Goal: Task Accomplishment & Management: Manage account settings

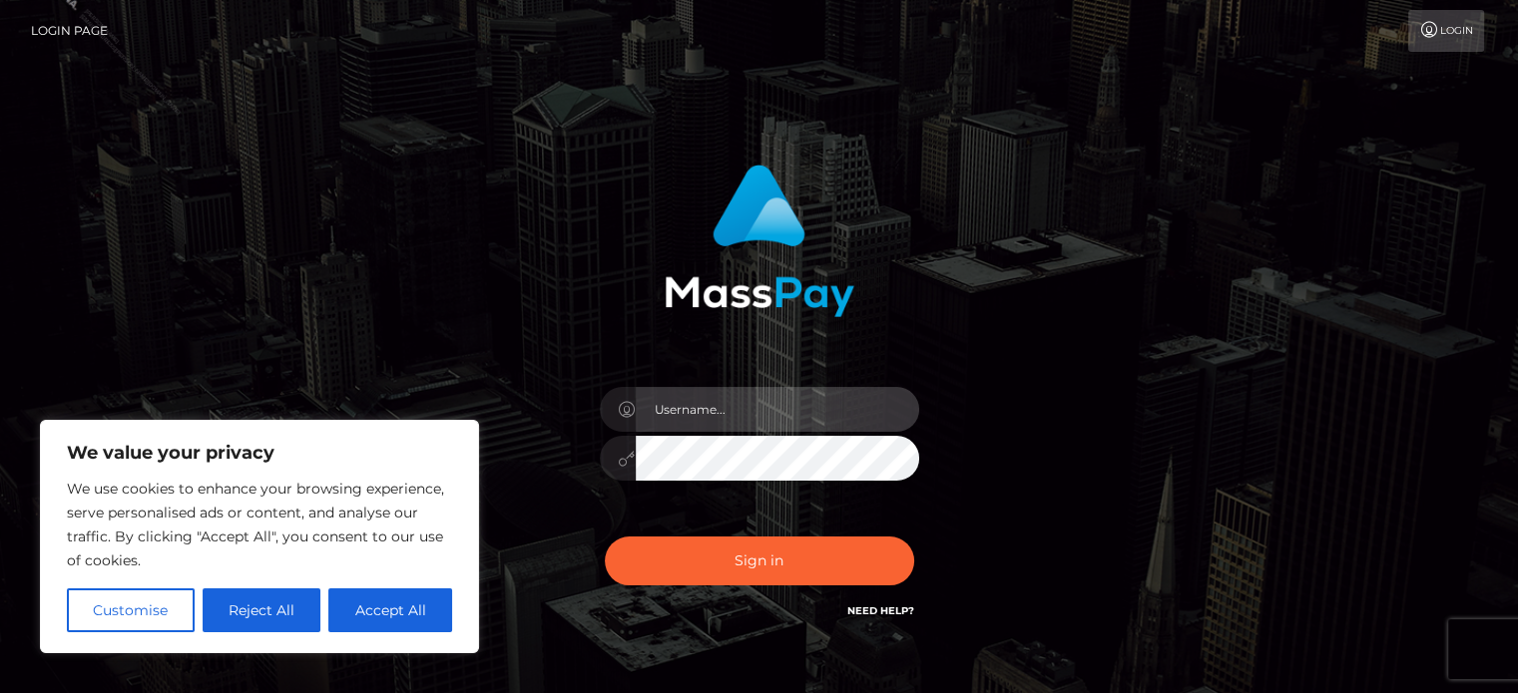
click at [714, 413] on input "text" at bounding box center [777, 409] width 283 height 45
type input "jasmine.ace"
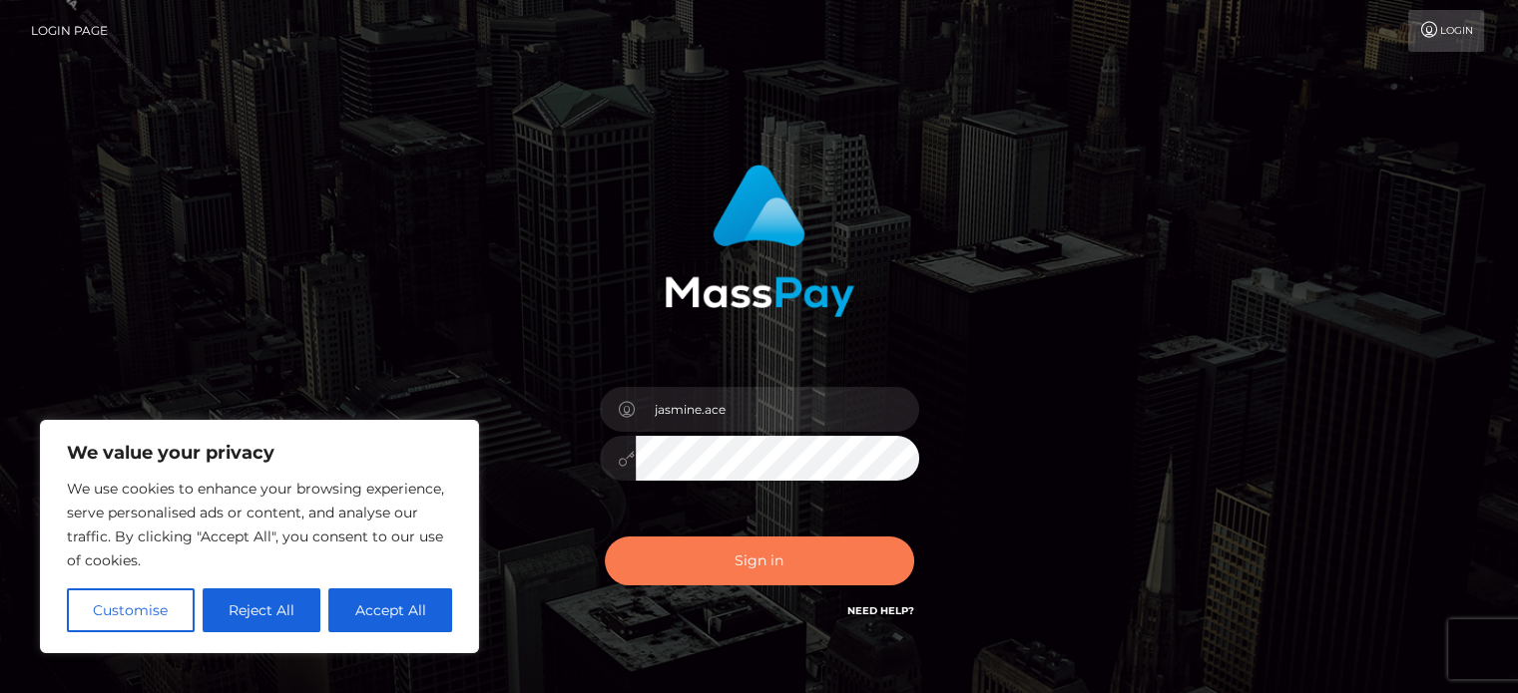
click at [714, 576] on button "Sign in" at bounding box center [759, 561] width 309 height 49
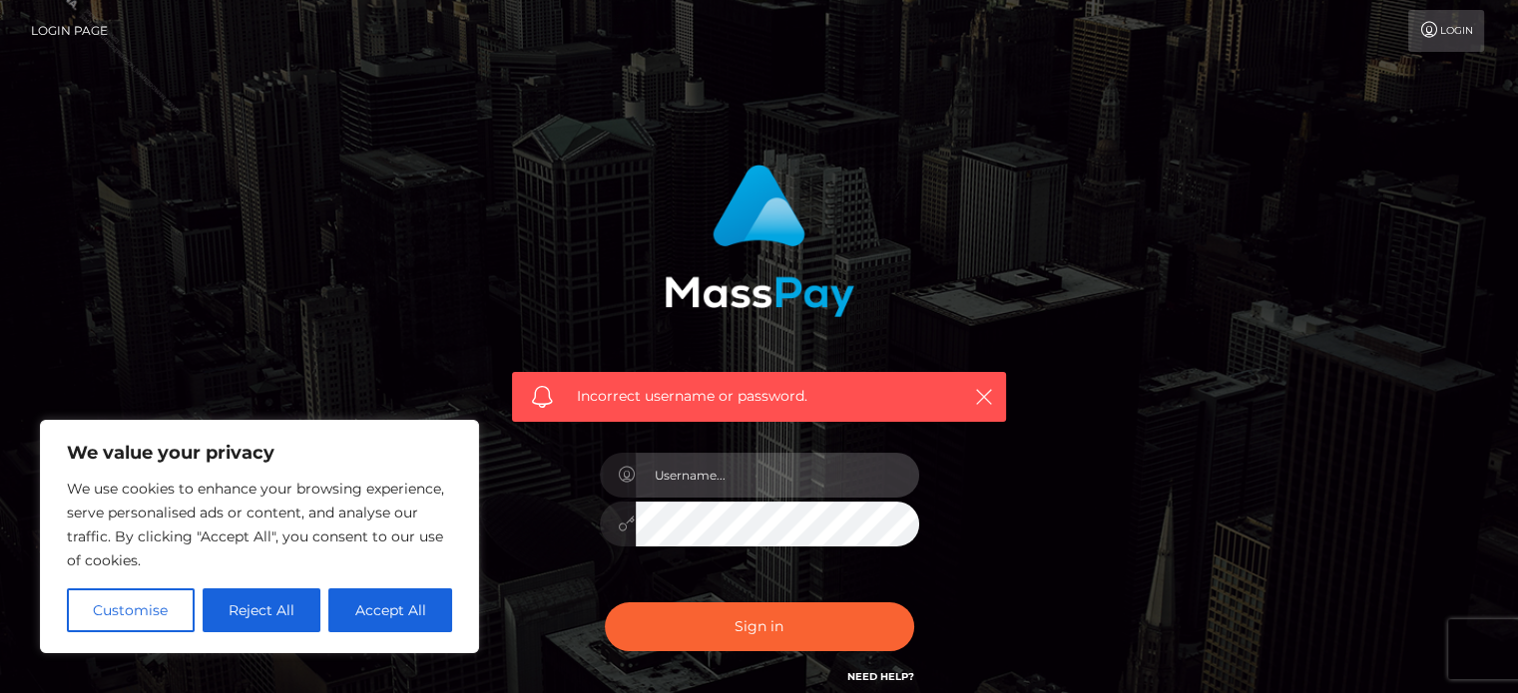
click at [785, 472] on input "text" at bounding box center [777, 475] width 283 height 45
type input "[EMAIL_ADDRESS][PERSON_NAME][DOMAIN_NAME]"
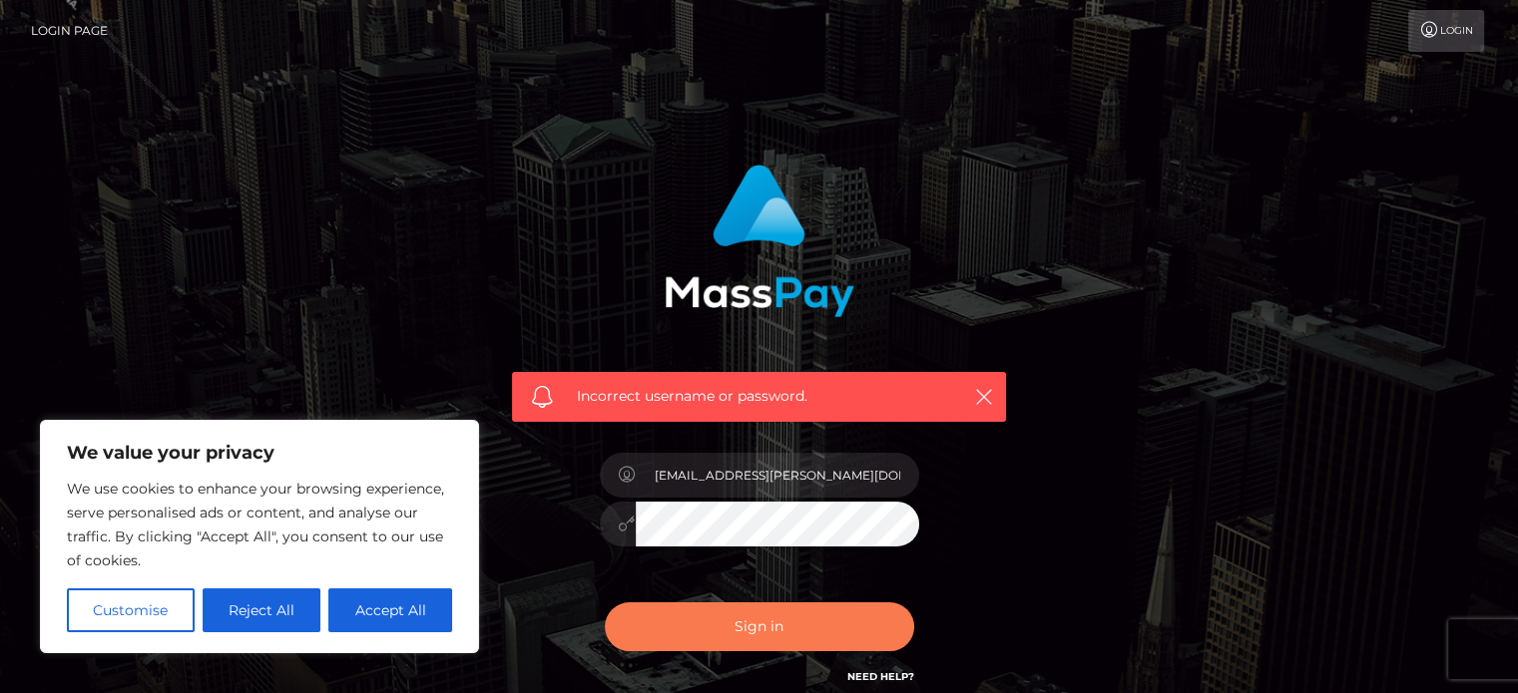
click at [784, 638] on button "Sign in" at bounding box center [759, 627] width 309 height 49
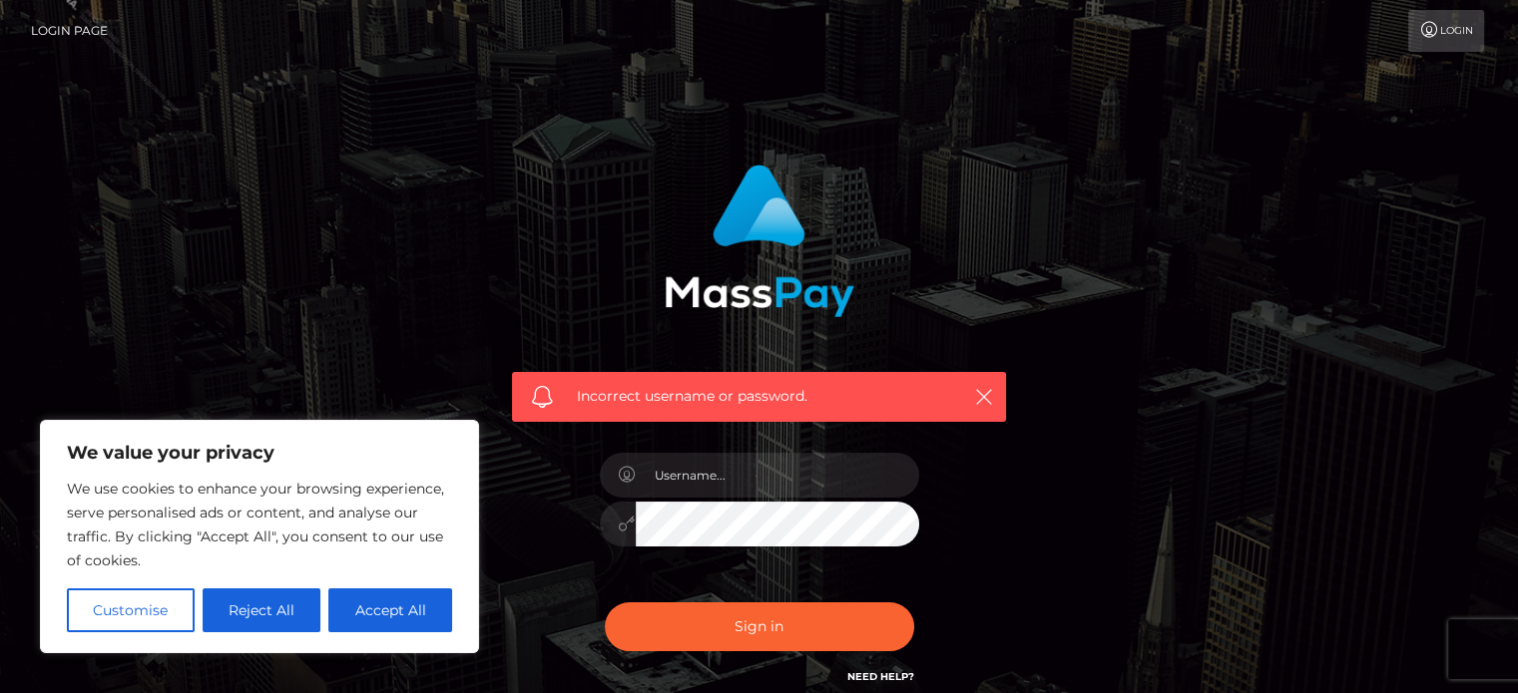
click at [964, 391] on div "Incorrect username or password." at bounding box center [759, 397] width 494 height 50
click at [694, 475] on input "text" at bounding box center [777, 475] width 283 height 45
type input "Jasmine.ACE"
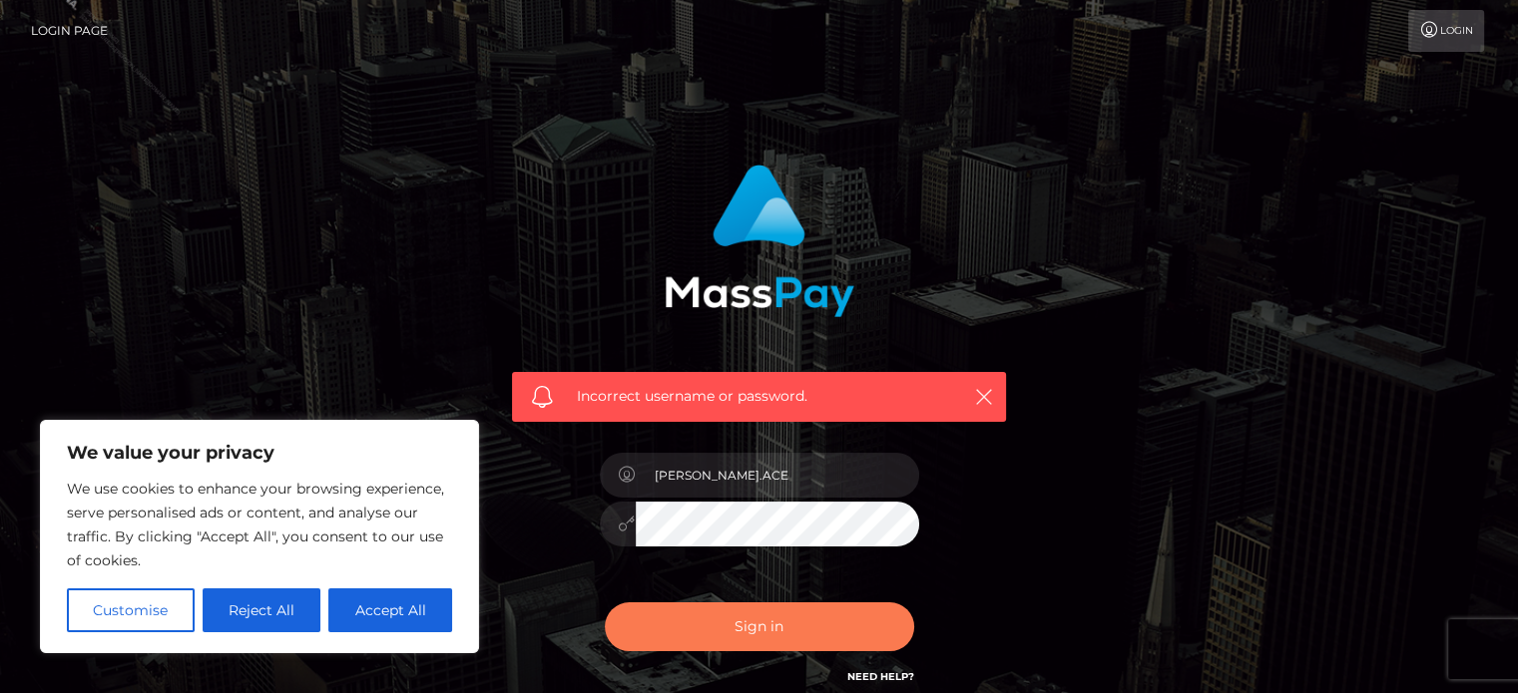
click at [739, 606] on button "Sign in" at bounding box center [759, 627] width 309 height 49
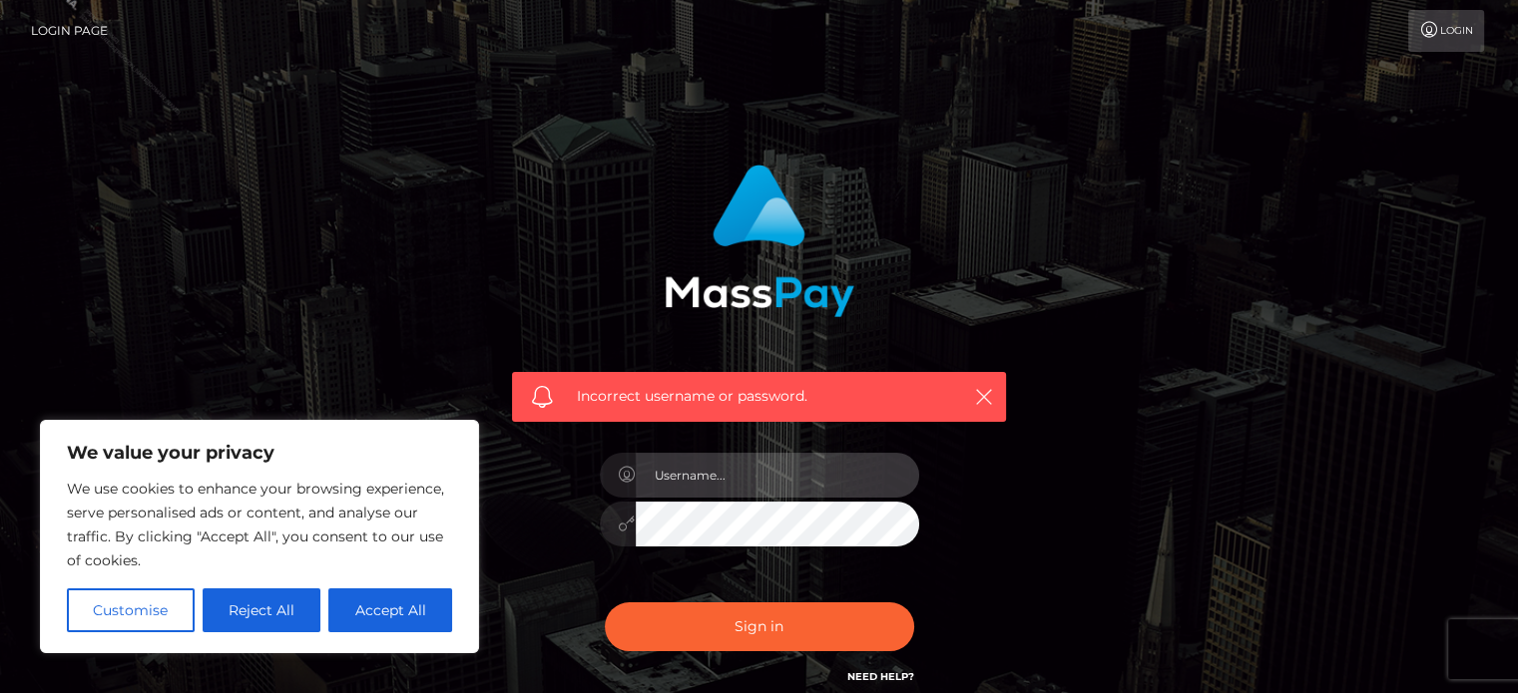
click at [664, 478] on input "text" at bounding box center [777, 475] width 283 height 45
type input "Jasmine.ACE"
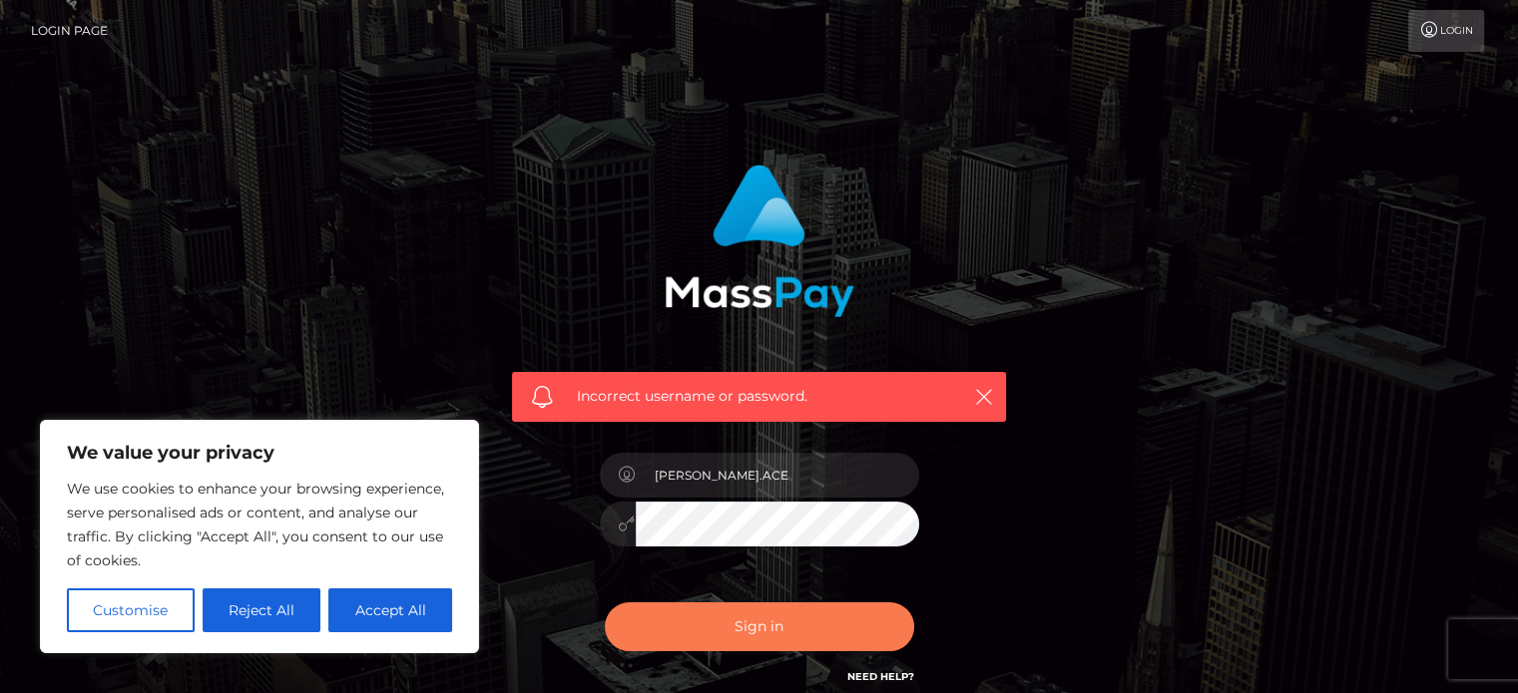
click at [693, 632] on button "Sign in" at bounding box center [759, 627] width 309 height 49
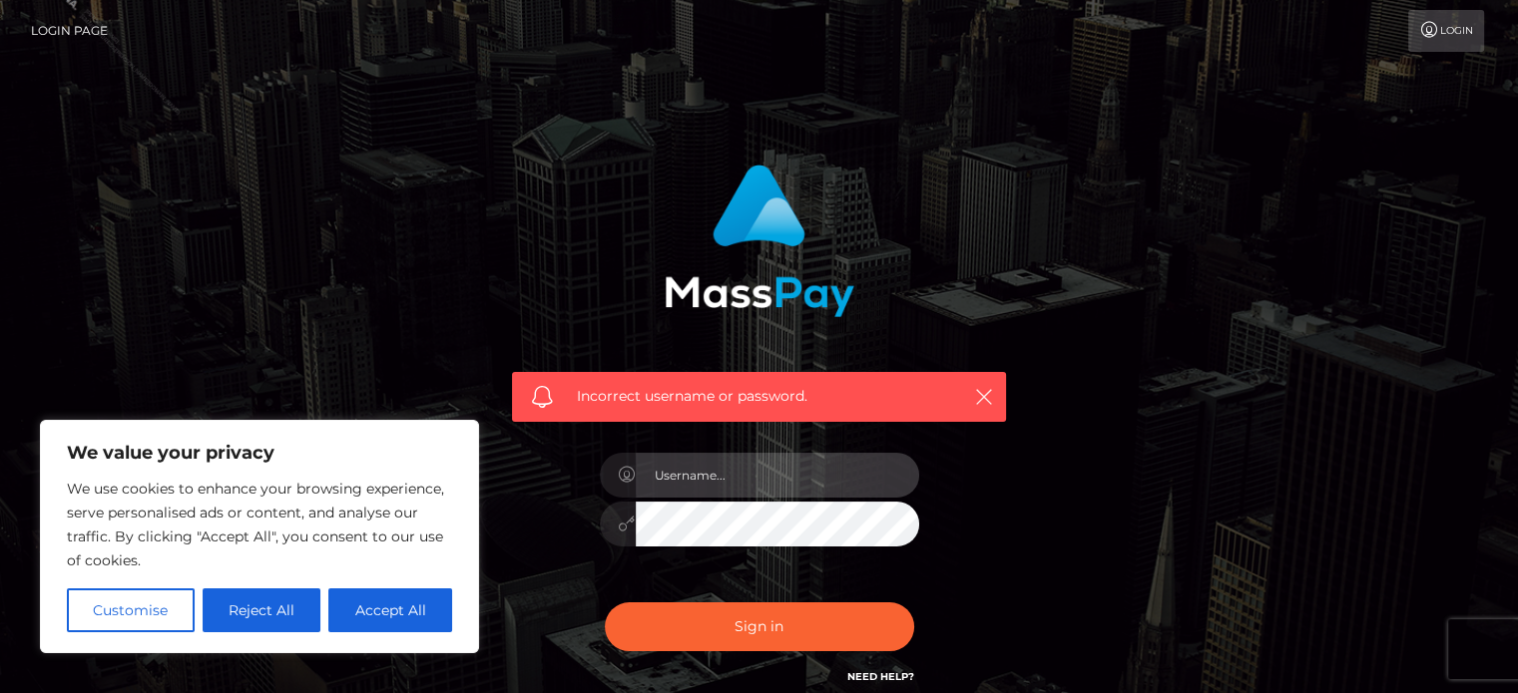
click at [717, 475] on input "text" at bounding box center [777, 475] width 283 height 45
click at [564, 554] on div "Incorrect username or password." at bounding box center [759, 427] width 524 height 554
click at [714, 476] on input "text" at bounding box center [777, 475] width 283 height 45
type input "[PERSON_NAME].ACE"
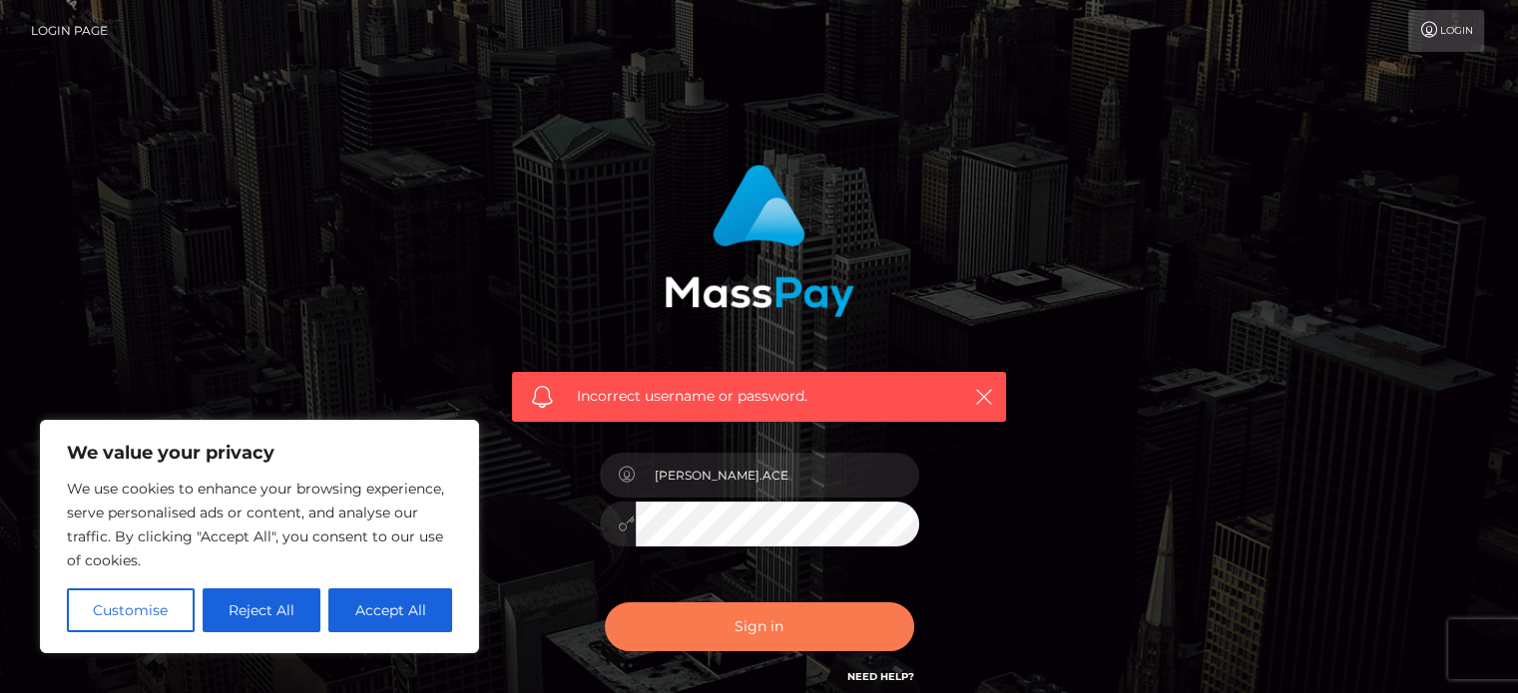
click at [735, 627] on button "Sign in" at bounding box center [759, 627] width 309 height 49
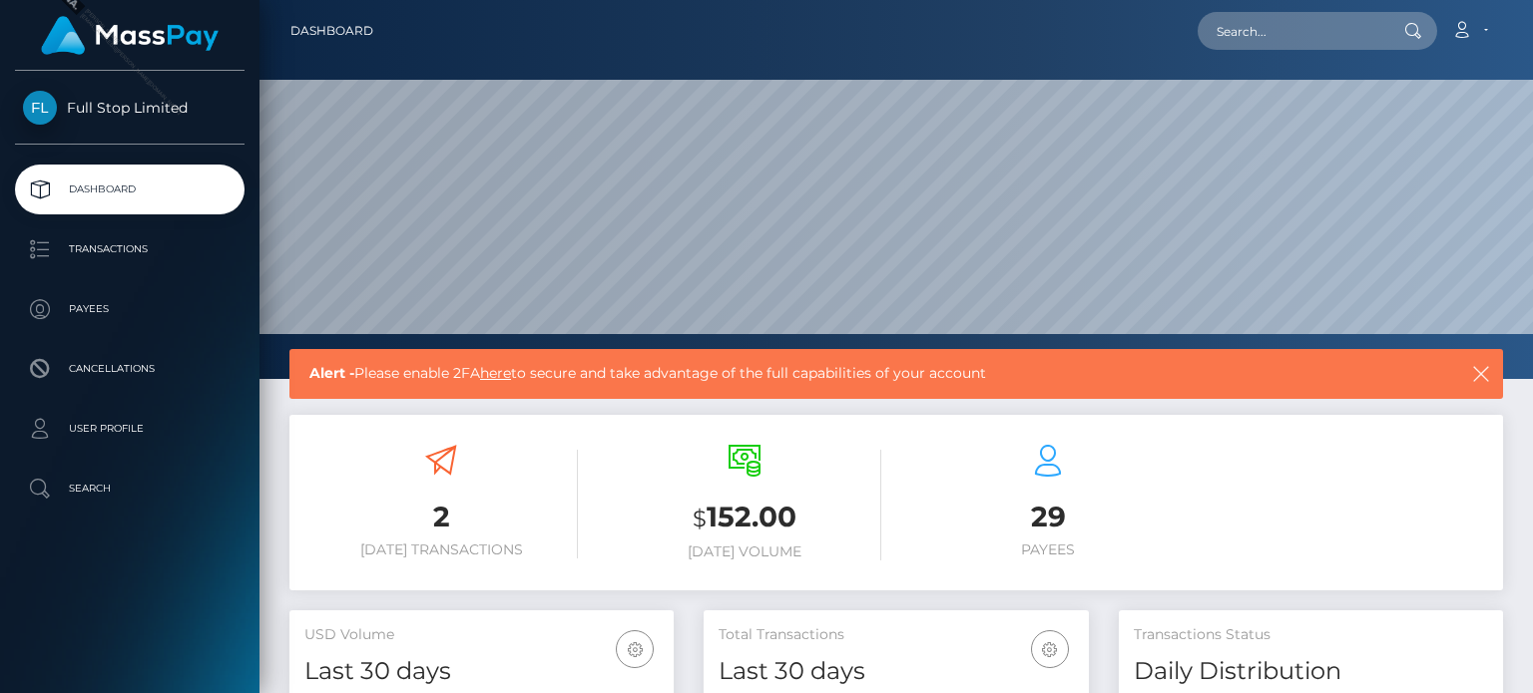
scroll to position [353, 383]
click at [148, 427] on p "User Profile" at bounding box center [130, 429] width 214 height 30
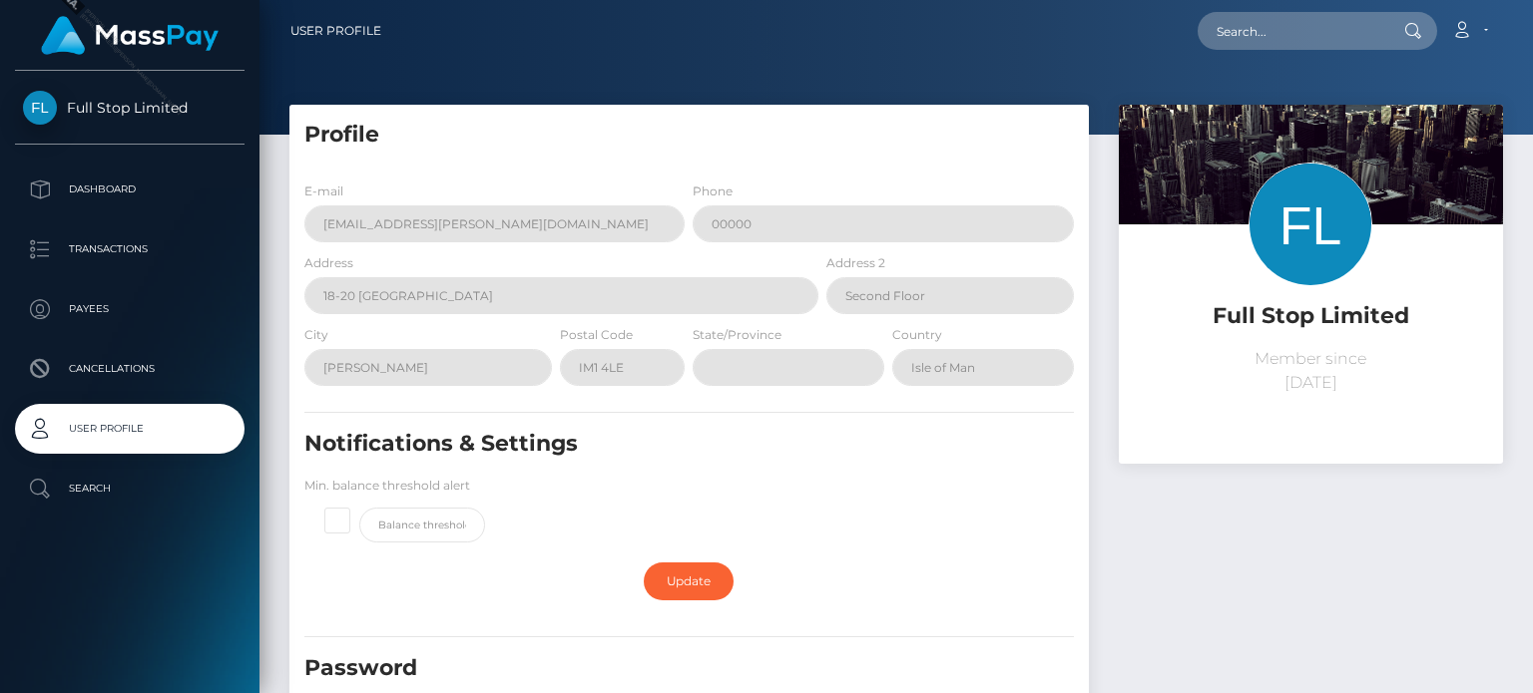
click at [1119, 594] on div "Full Stop Limited Member since [DATE]" at bounding box center [1311, 585] width 414 height 961
click at [387, 664] on h5 "Password" at bounding box center [627, 669] width 647 height 31
click at [1045, 545] on div "Notifications & Settings Min. balance threshold alert" at bounding box center [688, 491] width 799 height 124
click at [875, 518] on div "Notifications & Settings Min. balance threshold alert" at bounding box center [688, 491] width 799 height 124
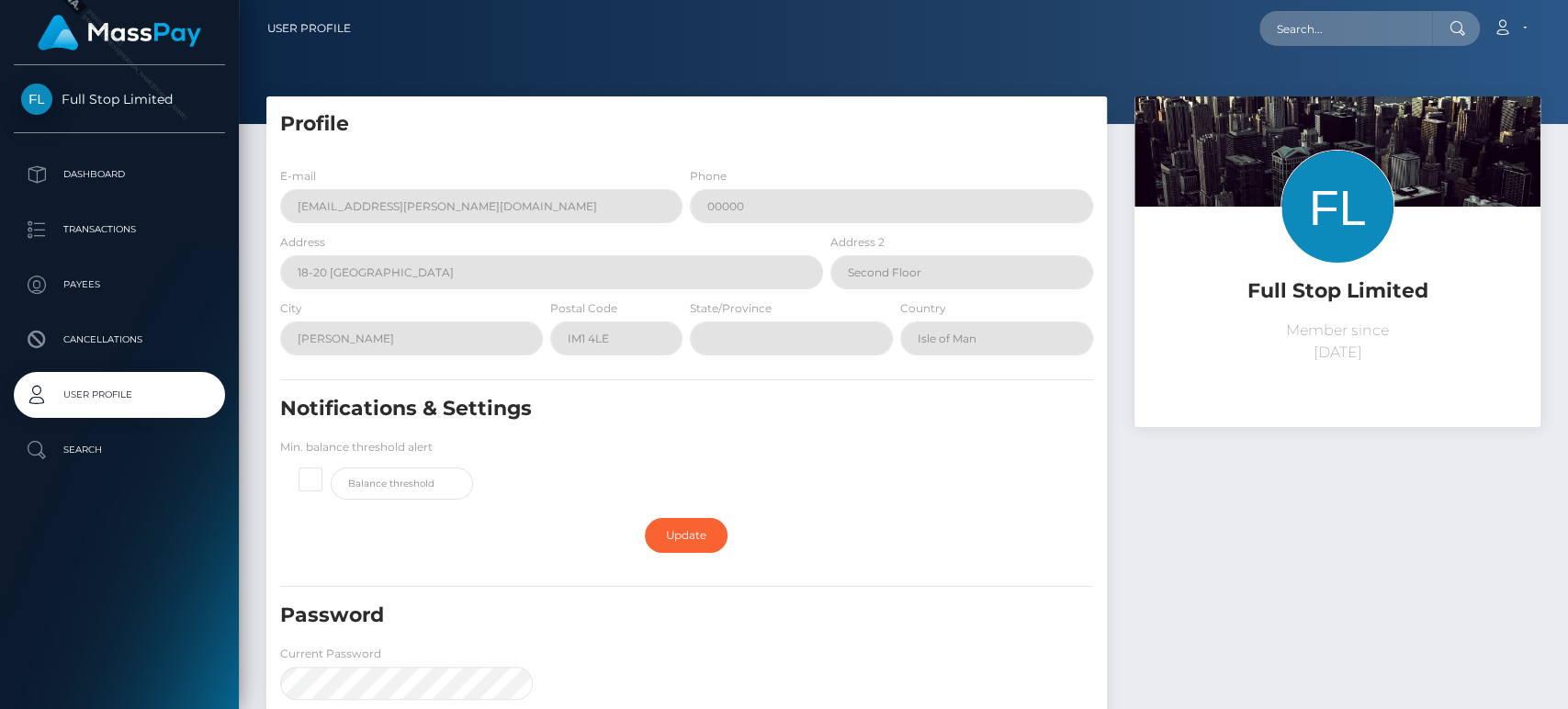
click at [801, 604] on h5 "Password" at bounding box center [621, 616] width 682 height 29
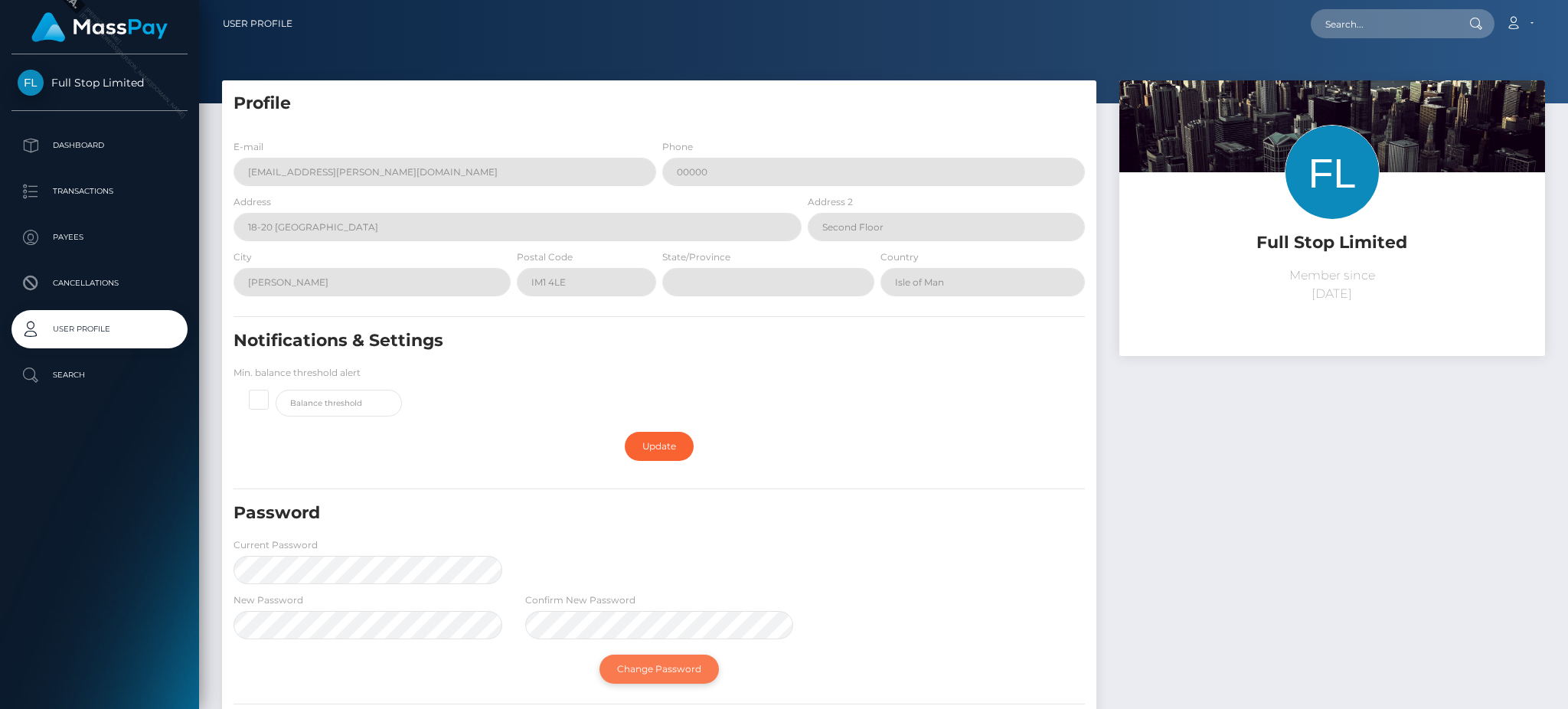
click at [652, 531] on link "Change Password" at bounding box center [659, 669] width 120 height 29
click at [849, 531] on div "Password Current Password" at bounding box center [659, 547] width 874 height 91
click at [1176, 21] on link "Account" at bounding box center [1520, 24] width 45 height 32
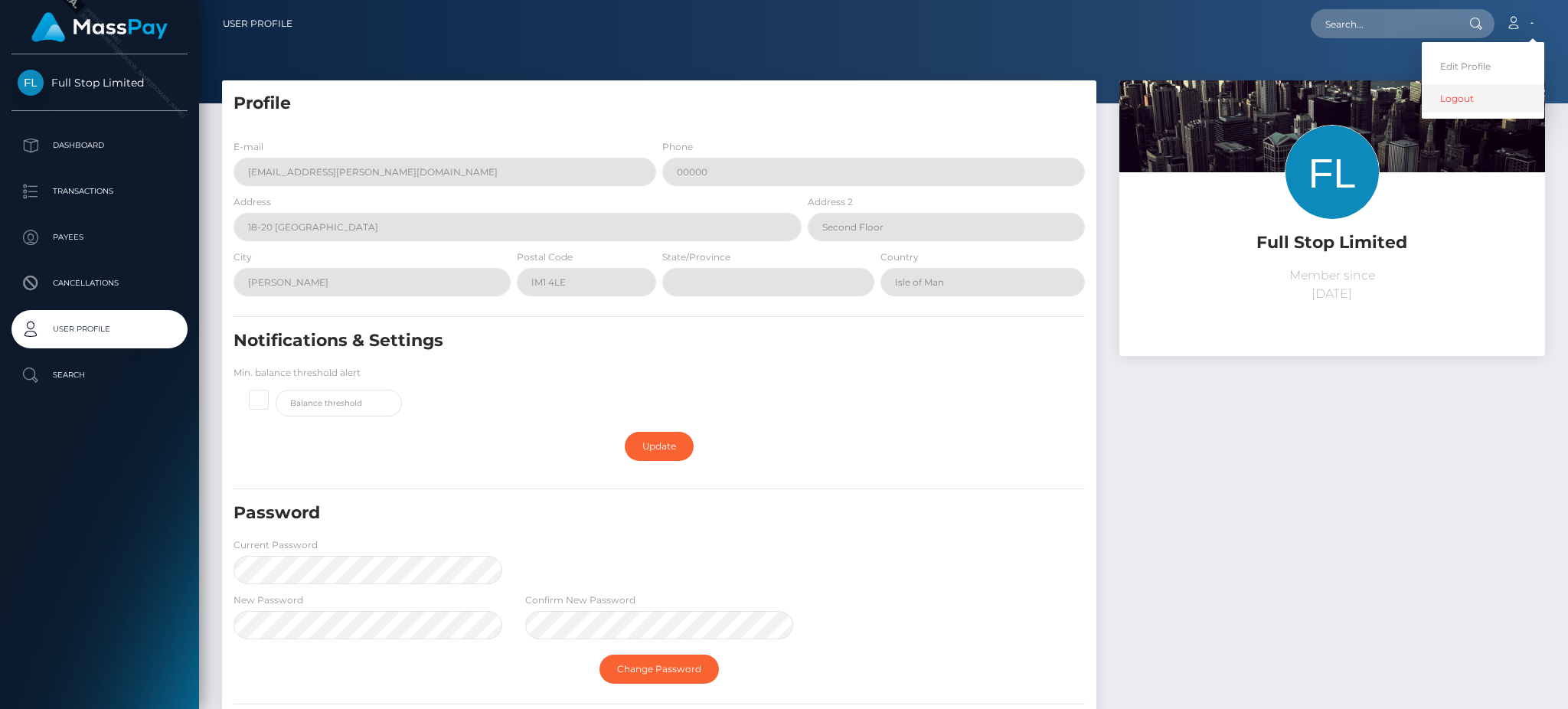
click at [1176, 102] on link "Logout" at bounding box center [1484, 98] width 123 height 28
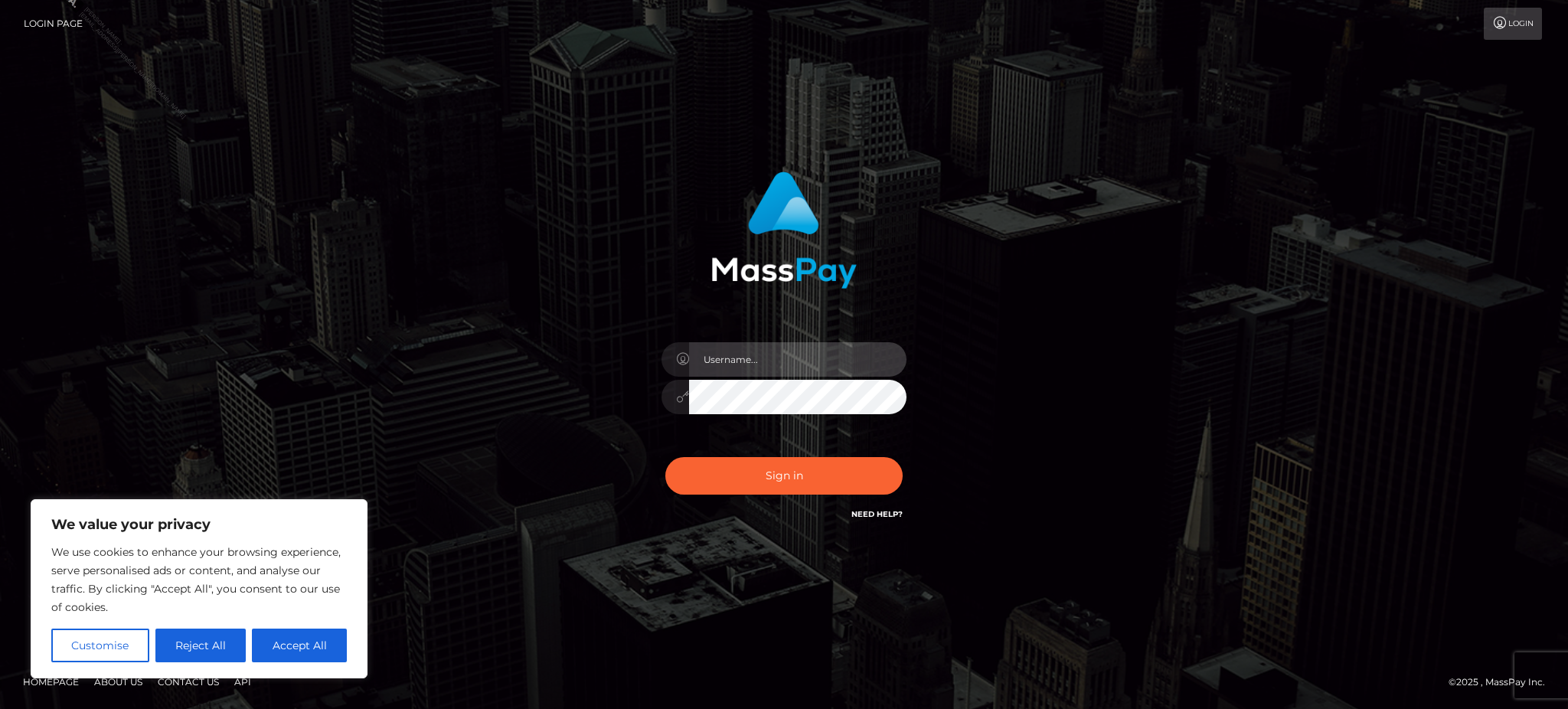
type input "[PERSON_NAME].ACE"
click at [767, 361] on input "Jasmine.ACE" at bounding box center [797, 359] width 217 height 35
click at [654, 401] on div "Jasmine.ACE" at bounding box center [784, 389] width 268 height 117
click at [665, 457] on button "Sign in" at bounding box center [784, 476] width 237 height 38
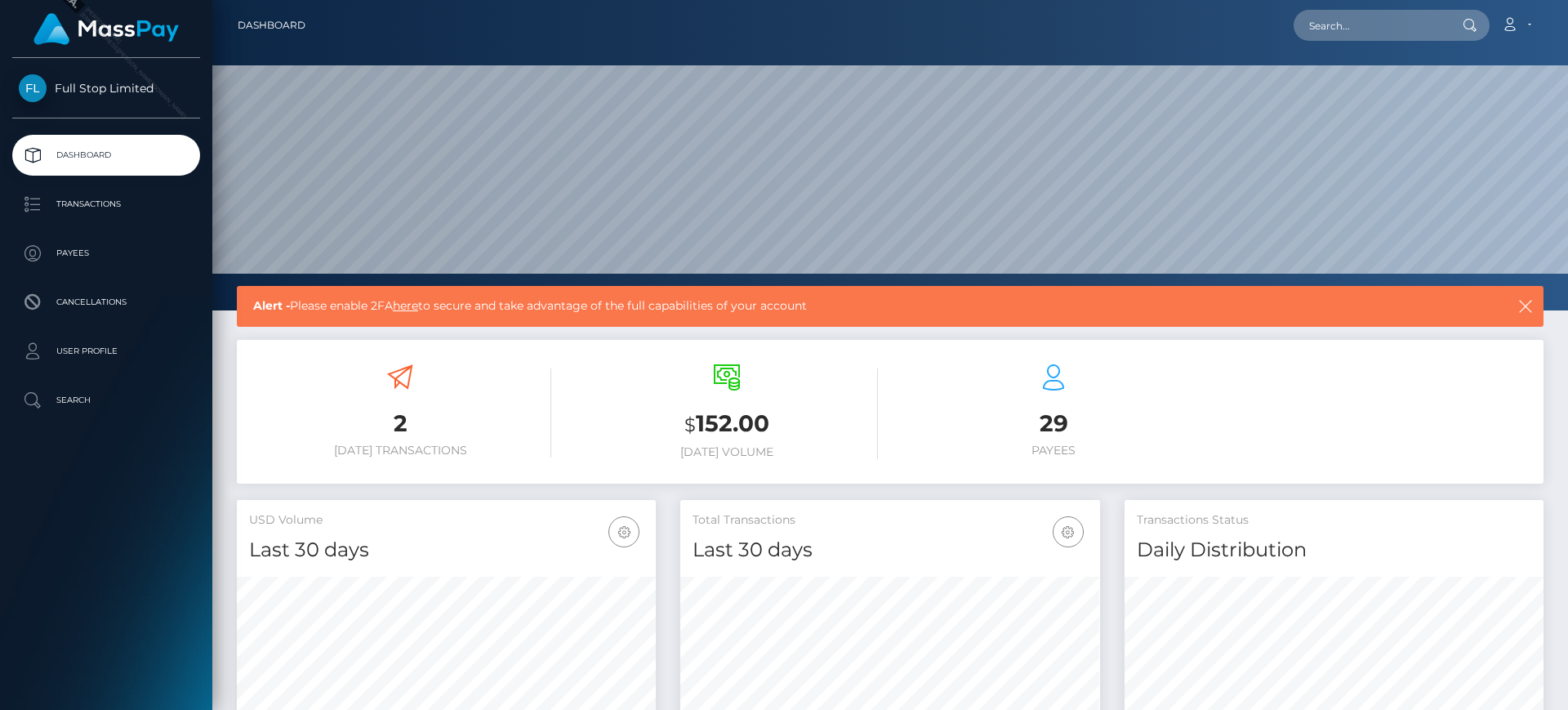
scroll to position [290, 420]
